Goal: Task Accomplishment & Management: Use online tool/utility

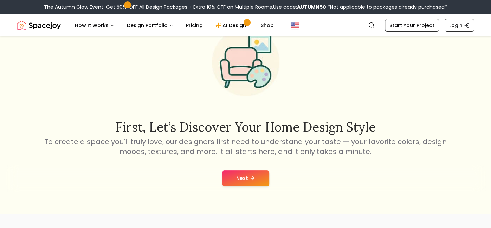
scroll to position [46, 0]
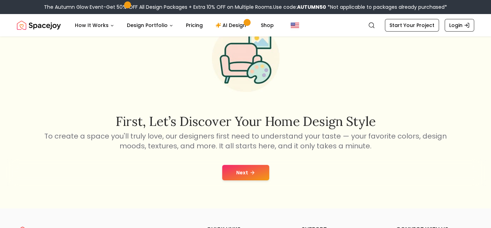
click at [256, 172] on button "Next" at bounding box center [245, 172] width 47 height 15
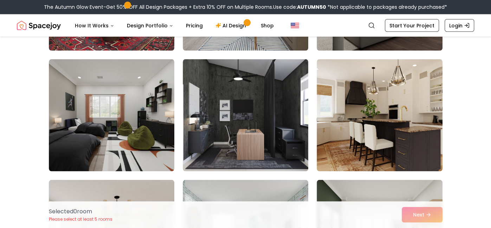
scroll to position [883, 0]
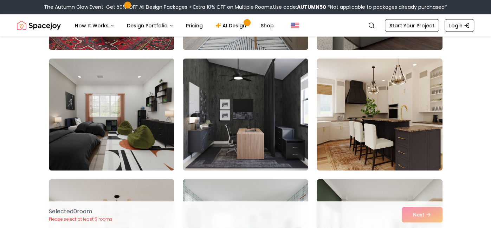
click at [287, 150] on img at bounding box center [245, 114] width 125 height 112
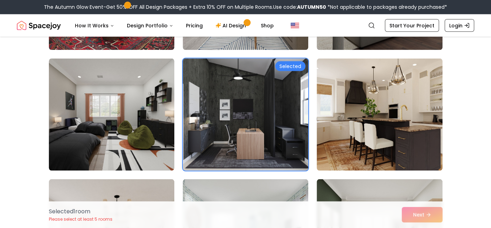
click at [427, 213] on div "Selected 1 room Please select at least 5 rooms Next" at bounding box center [245, 215] width 405 height 27
click at [430, 215] on div "Selected 1 room Please select at least 5 rooms Next" at bounding box center [245, 215] width 405 height 27
click at [428, 214] on div "Selected 1 room Please select at least 5 rooms Next" at bounding box center [245, 215] width 405 height 27
click at [427, 19] on nav "Spacejoy Search How It Works Design Portfolio Pricing AI Design Shop Search Sta…" at bounding box center [245, 25] width 457 height 22
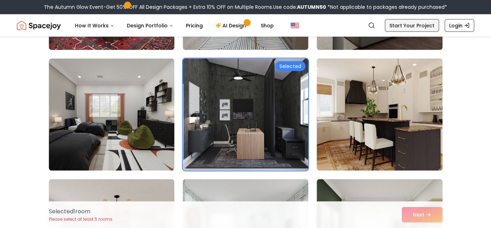
click at [431, 25] on link "Start Your Project" at bounding box center [411, 25] width 54 height 13
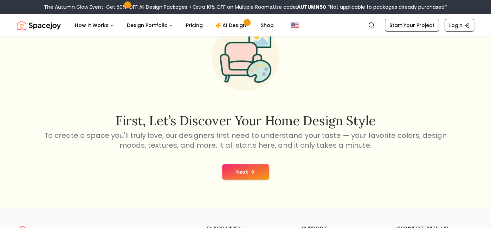
scroll to position [69, 0]
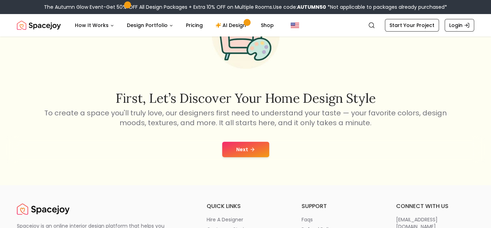
click at [243, 148] on button "Next" at bounding box center [245, 149] width 47 height 15
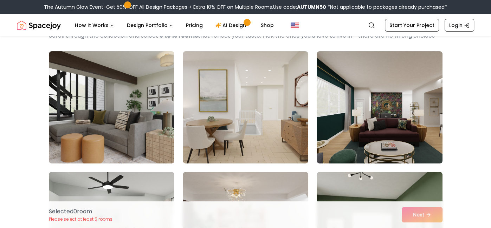
scroll to position [45, 0]
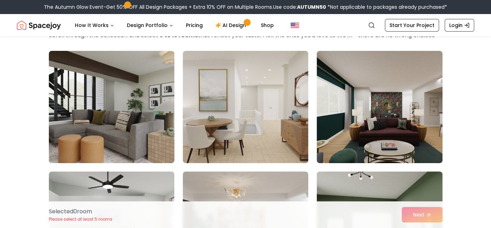
click at [145, 132] on img at bounding box center [112, 107] width 132 height 118
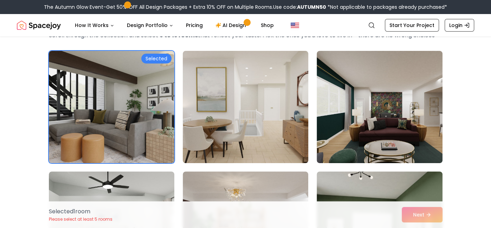
click at [259, 140] on img at bounding box center [245, 107] width 132 height 118
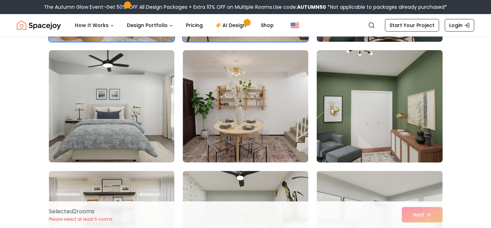
click at [425, 136] on img at bounding box center [379, 106] width 132 height 118
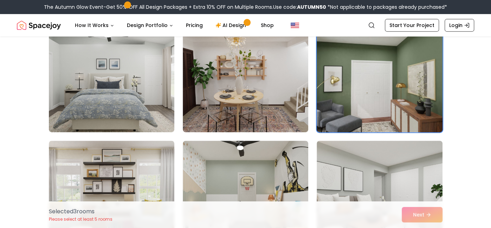
scroll to position [197, 0]
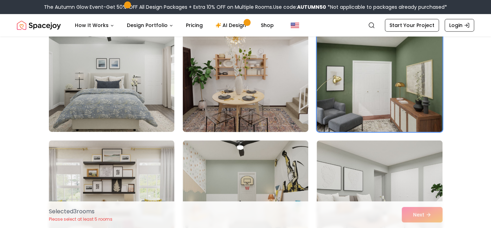
click at [289, 106] on img at bounding box center [245, 76] width 132 height 118
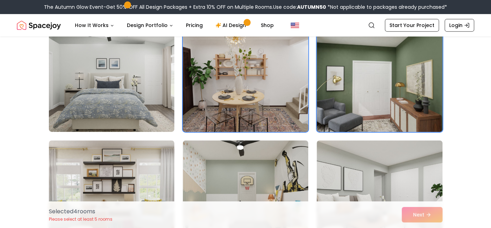
click at [261, 114] on img at bounding box center [245, 76] width 132 height 118
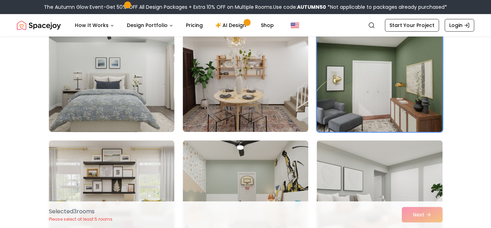
click at [131, 121] on img at bounding box center [112, 76] width 132 height 118
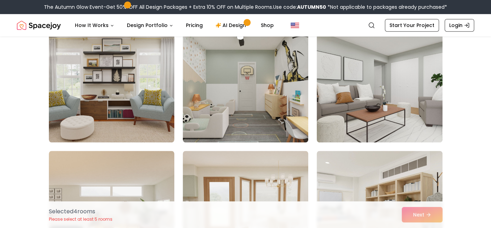
scroll to position [313, 0]
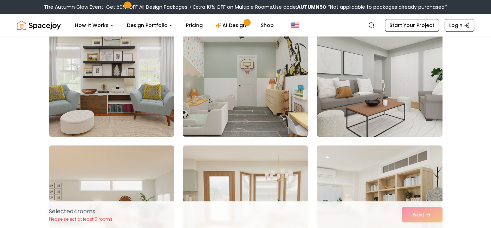
click at [283, 101] on img at bounding box center [245, 81] width 132 height 118
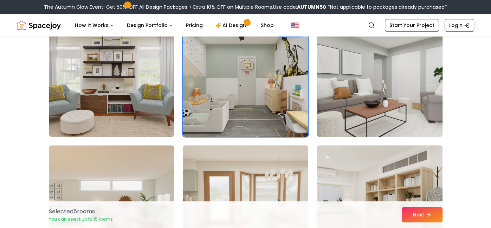
click at [409, 118] on img at bounding box center [379, 81] width 132 height 118
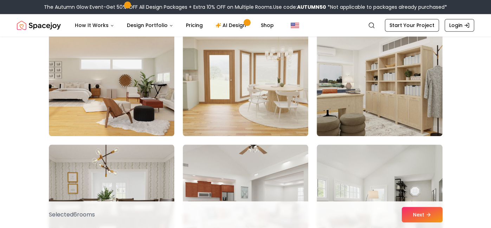
scroll to position [435, 0]
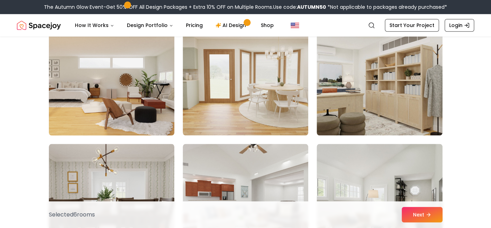
click at [138, 128] on img at bounding box center [112, 79] width 132 height 118
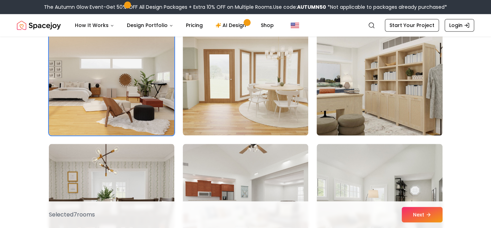
click at [426, 121] on img at bounding box center [379, 79] width 132 height 118
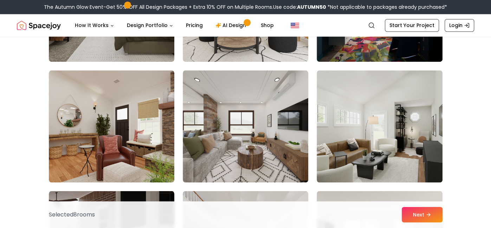
scroll to position [752, 0]
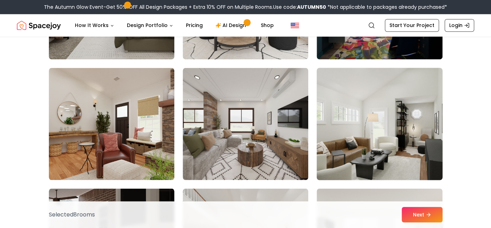
click at [421, 146] on img at bounding box center [379, 124] width 132 height 118
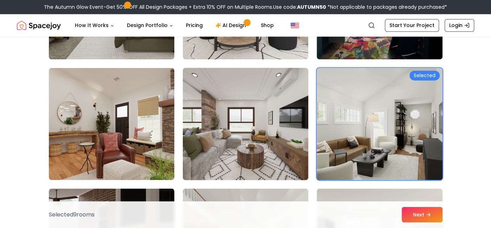
click at [308, 161] on img at bounding box center [245, 124] width 132 height 118
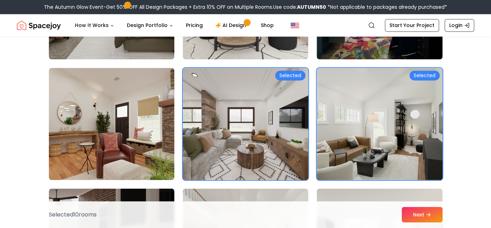
click at [157, 168] on img at bounding box center [111, 124] width 125 height 112
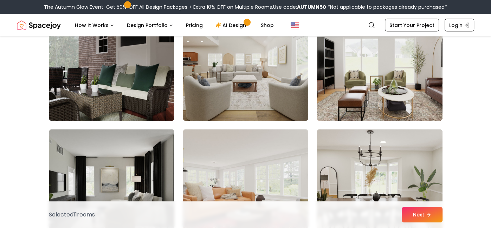
scroll to position [932, 0]
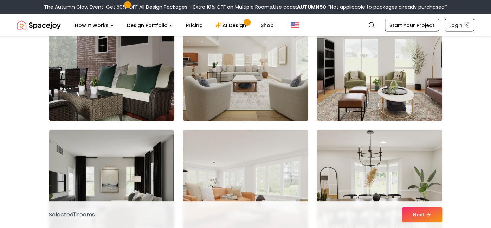
click at [141, 114] on img at bounding box center [112, 65] width 132 height 118
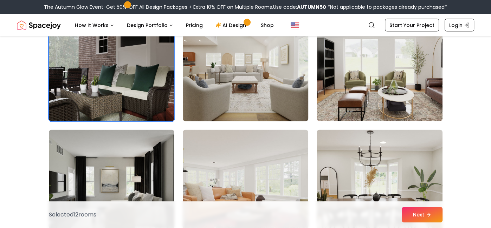
click at [258, 106] on img at bounding box center [245, 65] width 132 height 118
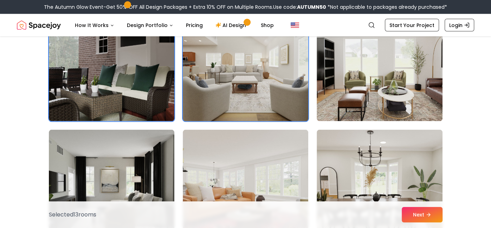
click at [272, 106] on img at bounding box center [245, 65] width 132 height 118
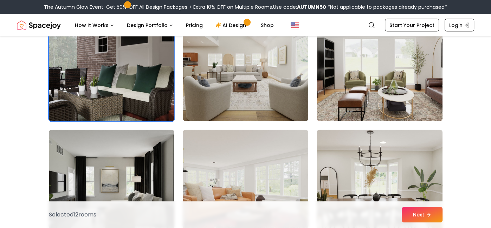
click at [156, 106] on img at bounding box center [112, 65] width 132 height 118
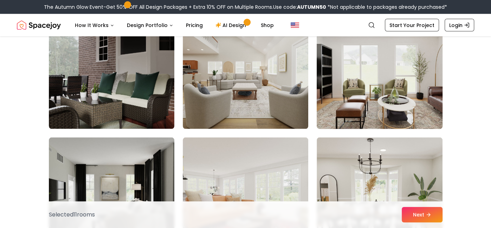
click at [379, 87] on img at bounding box center [379, 73] width 132 height 118
click at [248, 110] on img at bounding box center [245, 73] width 125 height 112
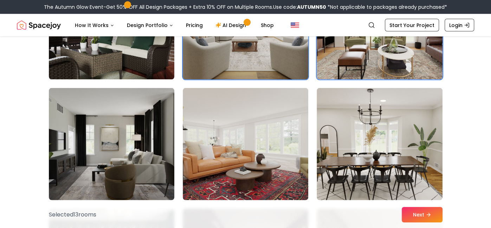
scroll to position [1002, 0]
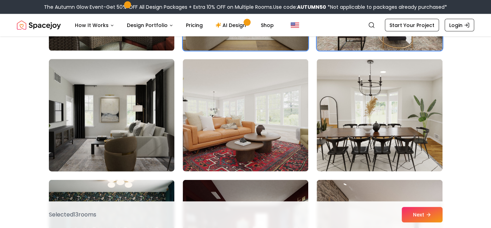
click at [164, 152] on img at bounding box center [112, 116] width 132 height 118
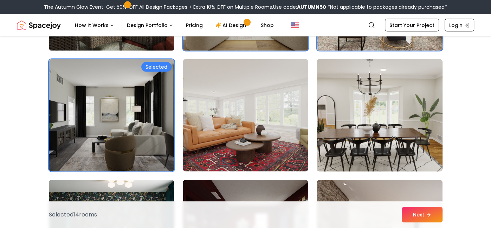
click at [393, 154] on img at bounding box center [379, 116] width 132 height 118
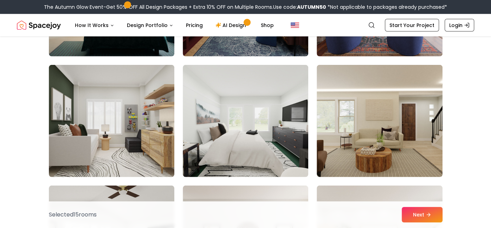
scroll to position [1237, 0]
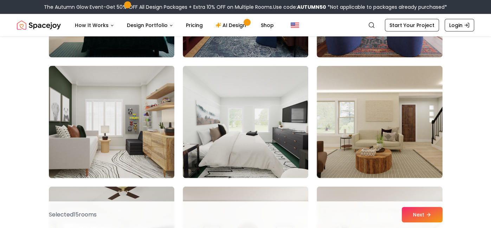
click at [155, 157] on img at bounding box center [112, 122] width 132 height 118
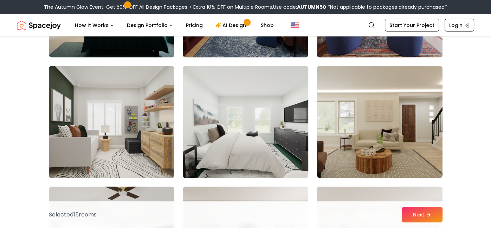
click at [264, 160] on img at bounding box center [245, 122] width 132 height 118
click at [418, 164] on img at bounding box center [378, 122] width 125 height 112
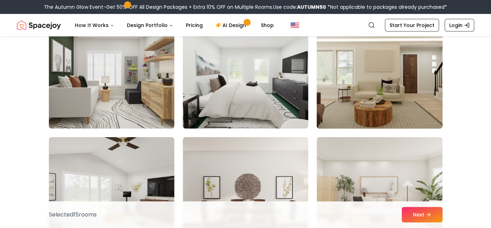
scroll to position [1244, 0]
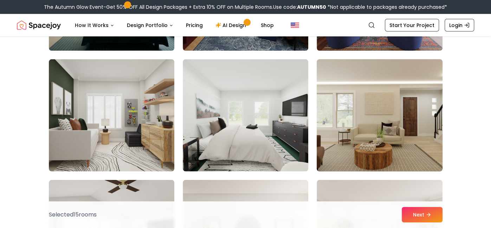
click at [412, 147] on img at bounding box center [379, 116] width 132 height 118
click at [422, 147] on img at bounding box center [379, 116] width 132 height 118
click at [415, 148] on img at bounding box center [379, 116] width 132 height 118
click at [415, 150] on img at bounding box center [379, 116] width 132 height 118
click at [413, 152] on img at bounding box center [379, 116] width 132 height 118
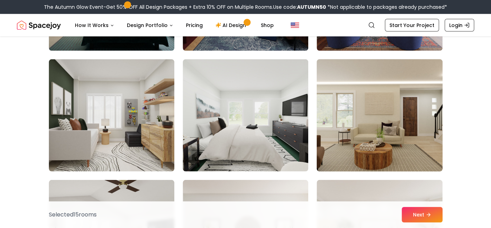
click at [410, 153] on img at bounding box center [379, 116] width 132 height 118
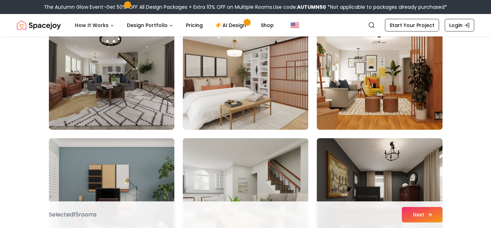
click at [427, 215] on icon at bounding box center [430, 215] width 6 height 6
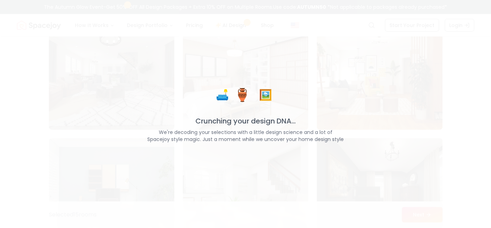
click at [433, 220] on div "🛋️ 🏺 🖼️ Crunching your design DNA... We're decoding your selections with a litt…" at bounding box center [245, 114] width 491 height 228
